Goal: Check status: Check status

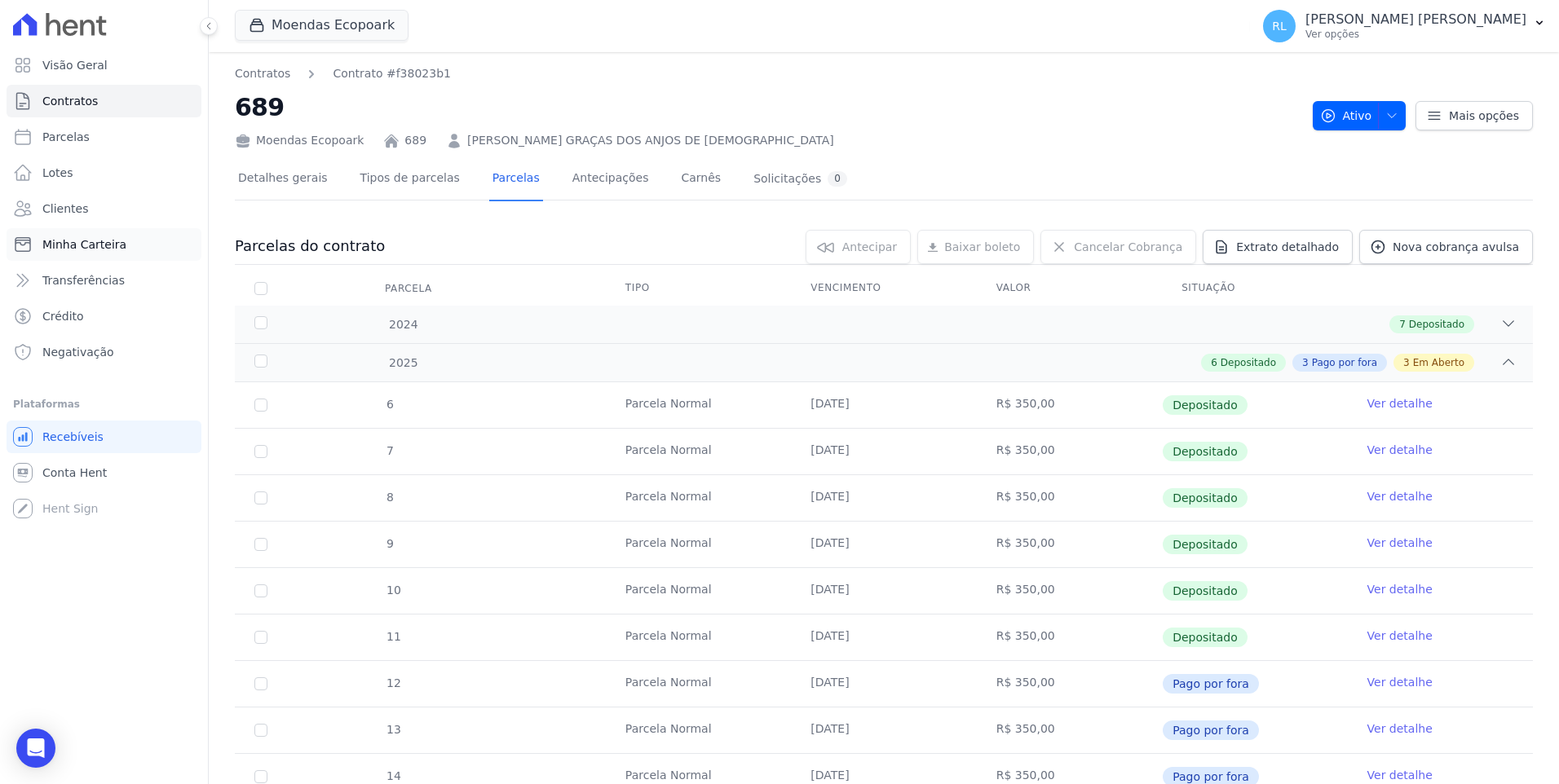
drag, startPoint x: 0, startPoint y: 0, endPoint x: 95, endPoint y: 252, distance: 269.3
click at [95, 252] on link "Minha Carteira" at bounding box center [104, 243] width 195 height 32
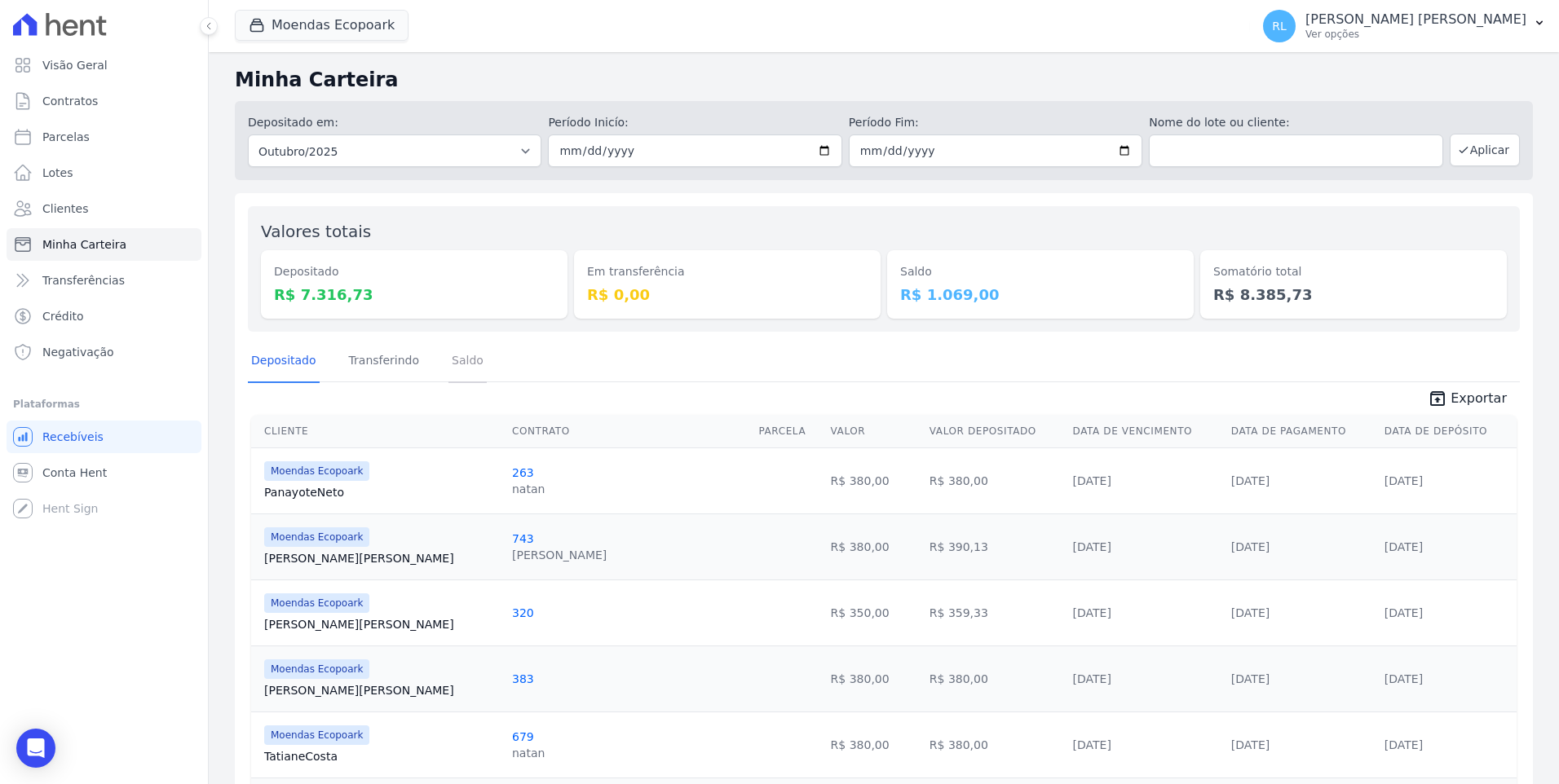
click at [448, 361] on link "Saldo" at bounding box center [467, 361] width 38 height 42
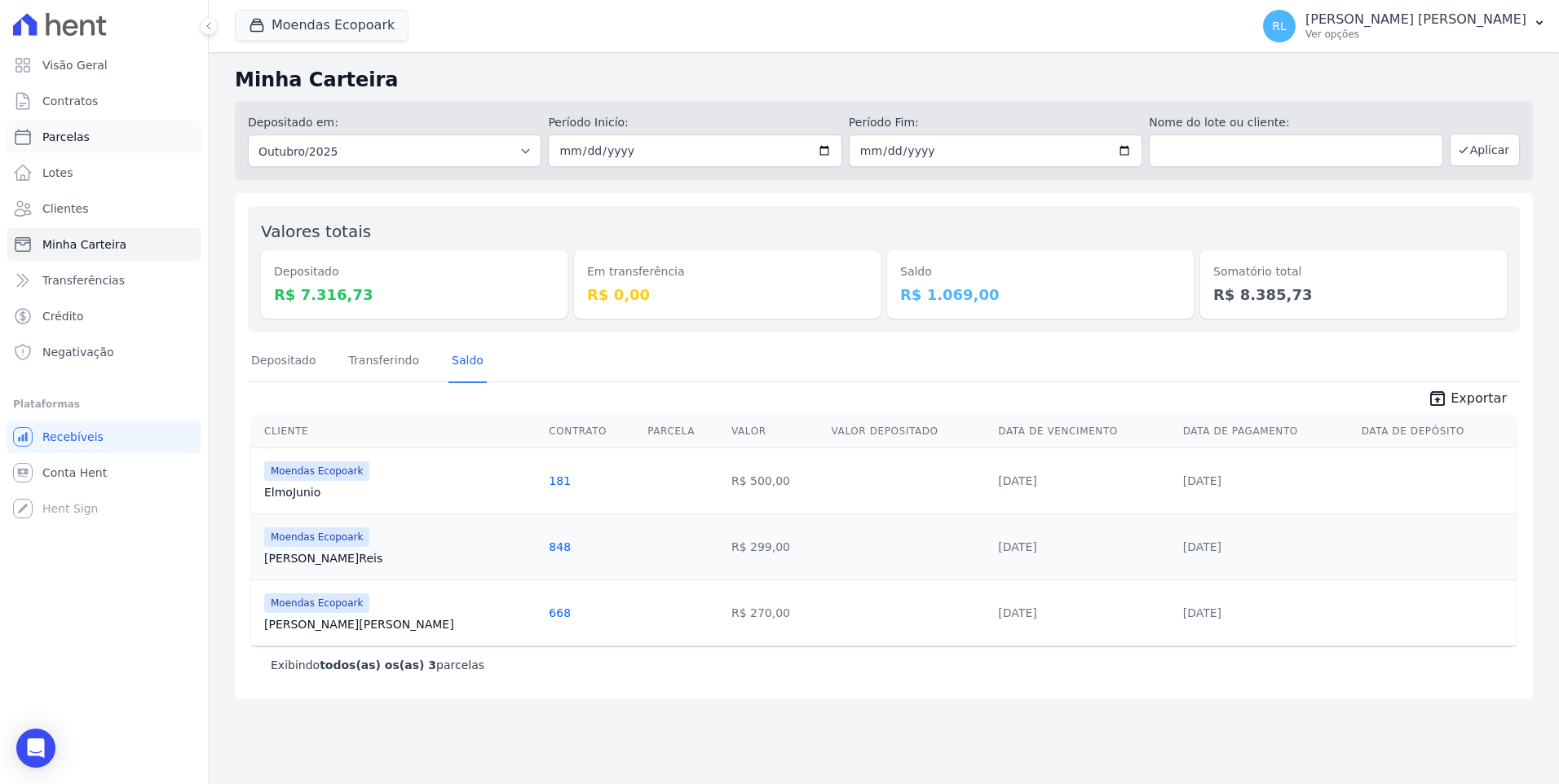
click at [81, 135] on span "Parcelas" at bounding box center [65, 137] width 47 height 17
select select
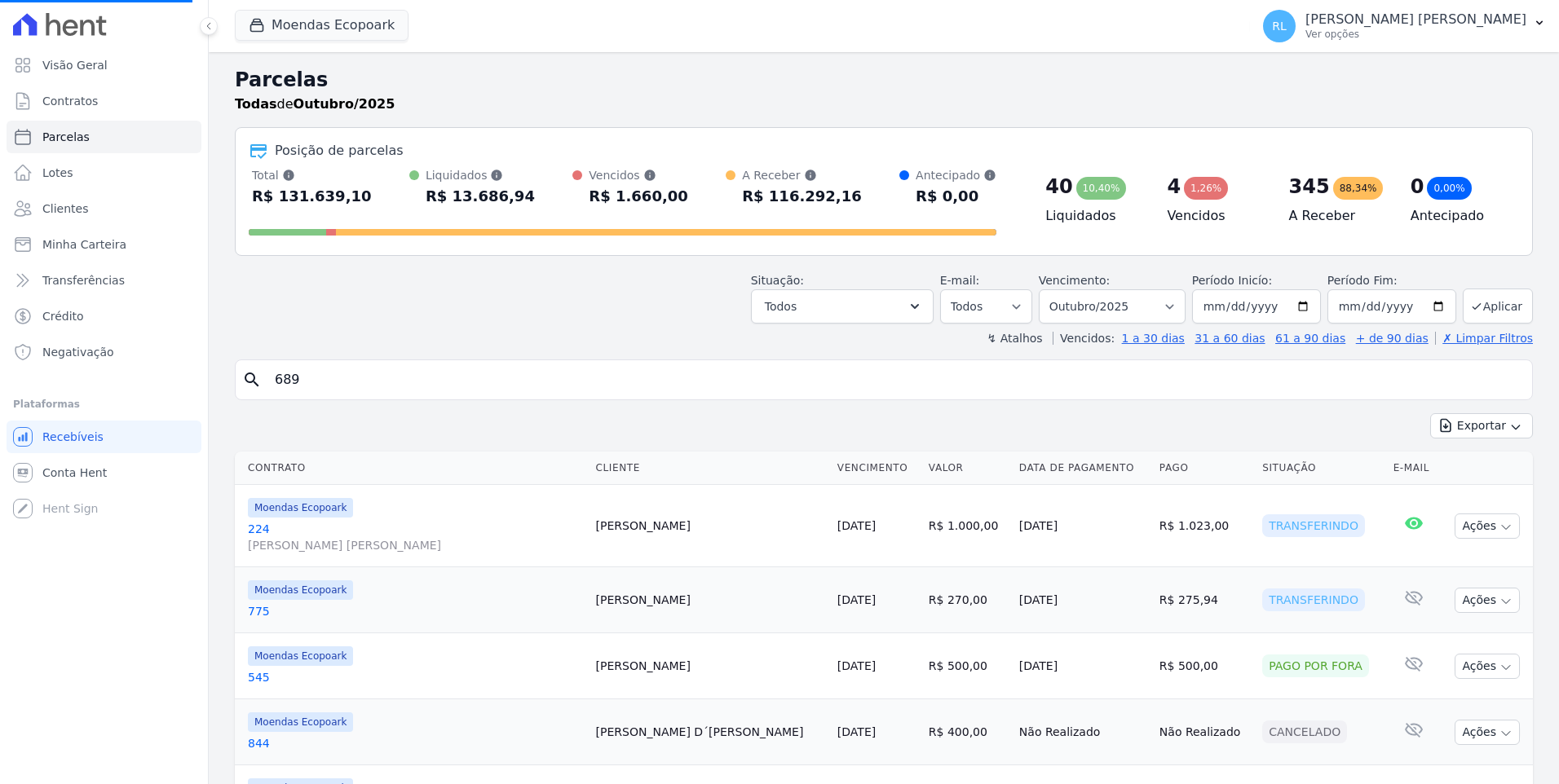
drag, startPoint x: 335, startPoint y: 388, endPoint x: 259, endPoint y: 389, distance: 76.0
click at [259, 389] on div "search 689" at bounding box center [884, 379] width 1298 height 40
select select
click at [259, 389] on icon "search" at bounding box center [252, 380] width 20 height 20
click at [285, 386] on input "search" at bounding box center [895, 379] width 1260 height 32
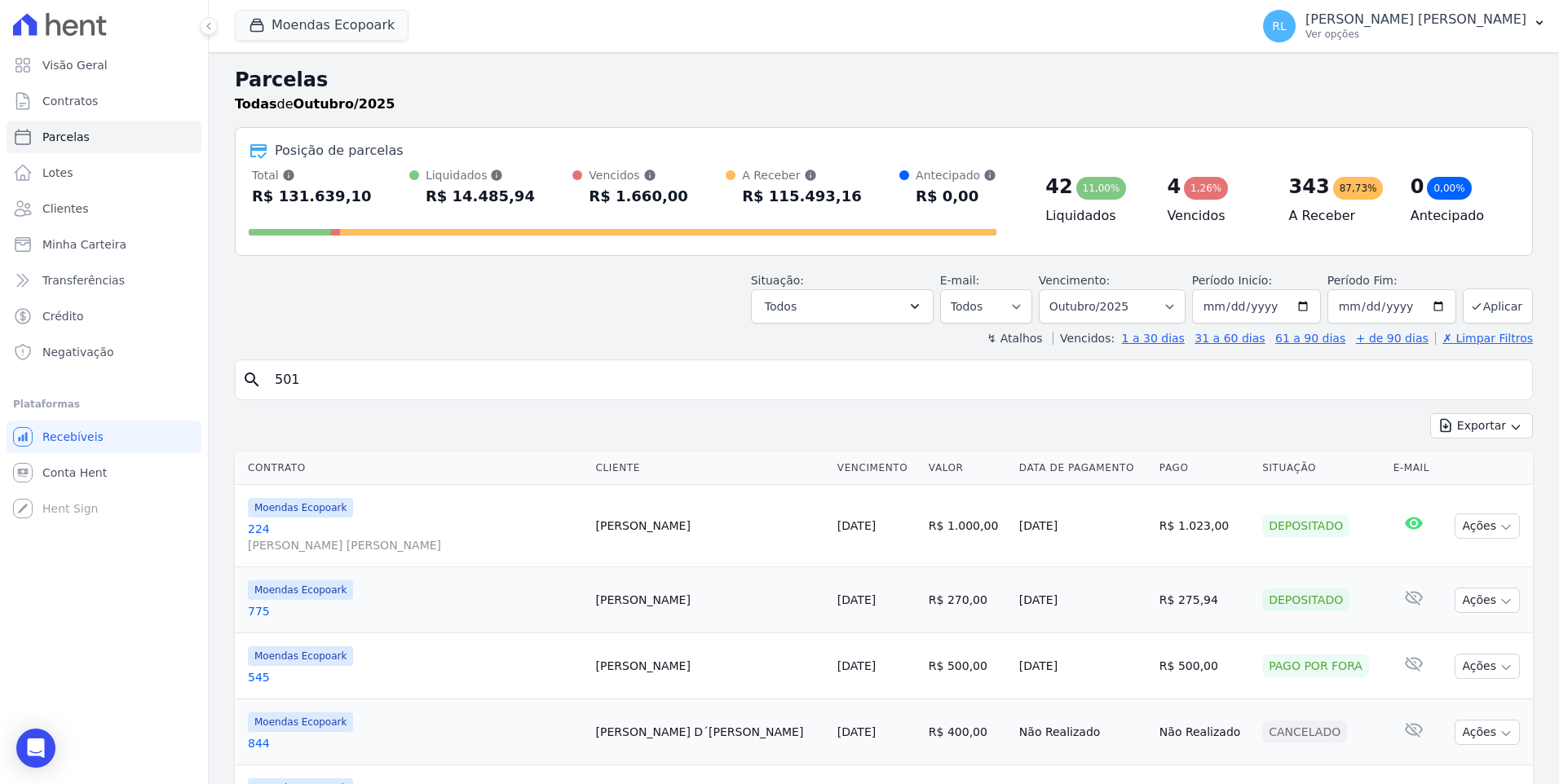
type input "501"
select select
